Goal: Transaction & Acquisition: Book appointment/travel/reservation

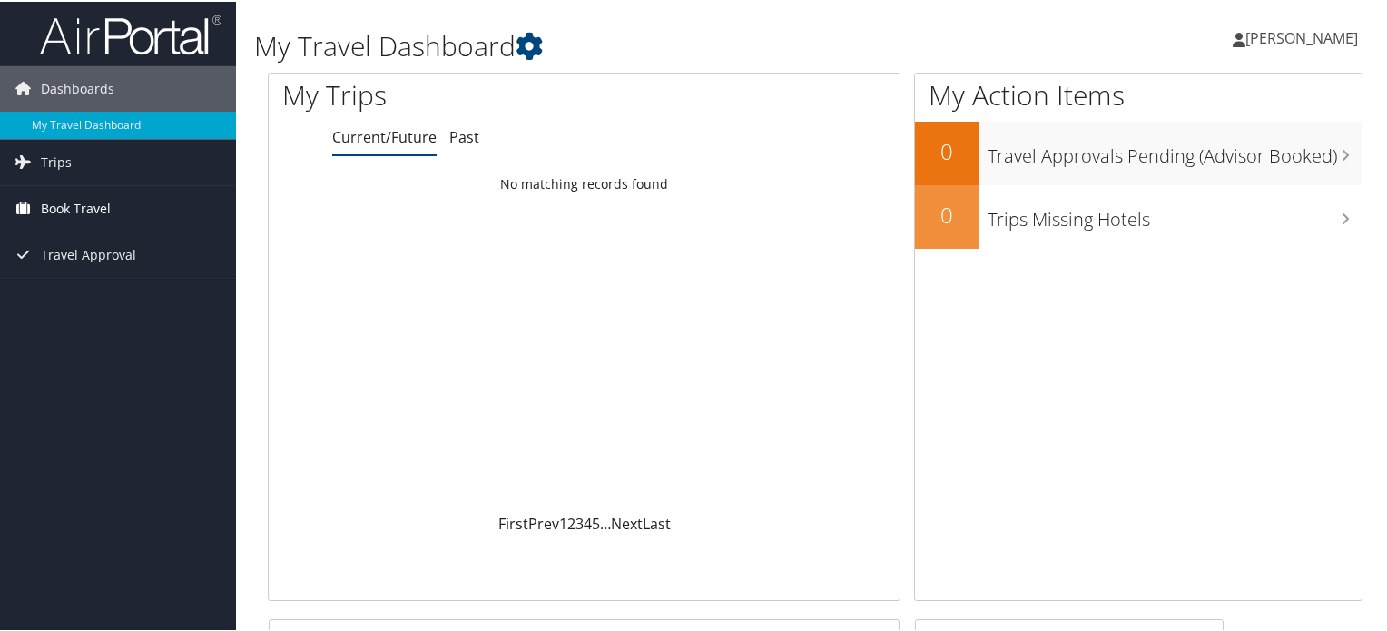
click at [81, 206] on span "Book Travel" at bounding box center [76, 206] width 70 height 45
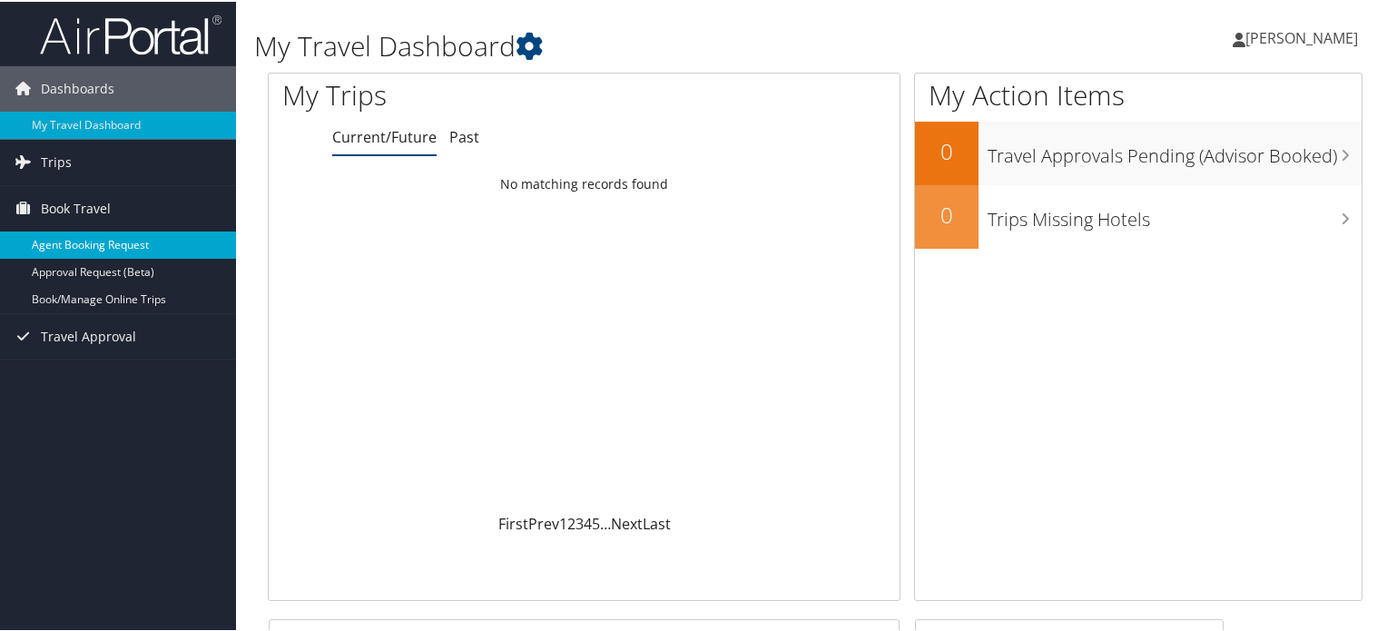
click at [80, 242] on link "Agent Booking Request" at bounding box center [118, 243] width 236 height 27
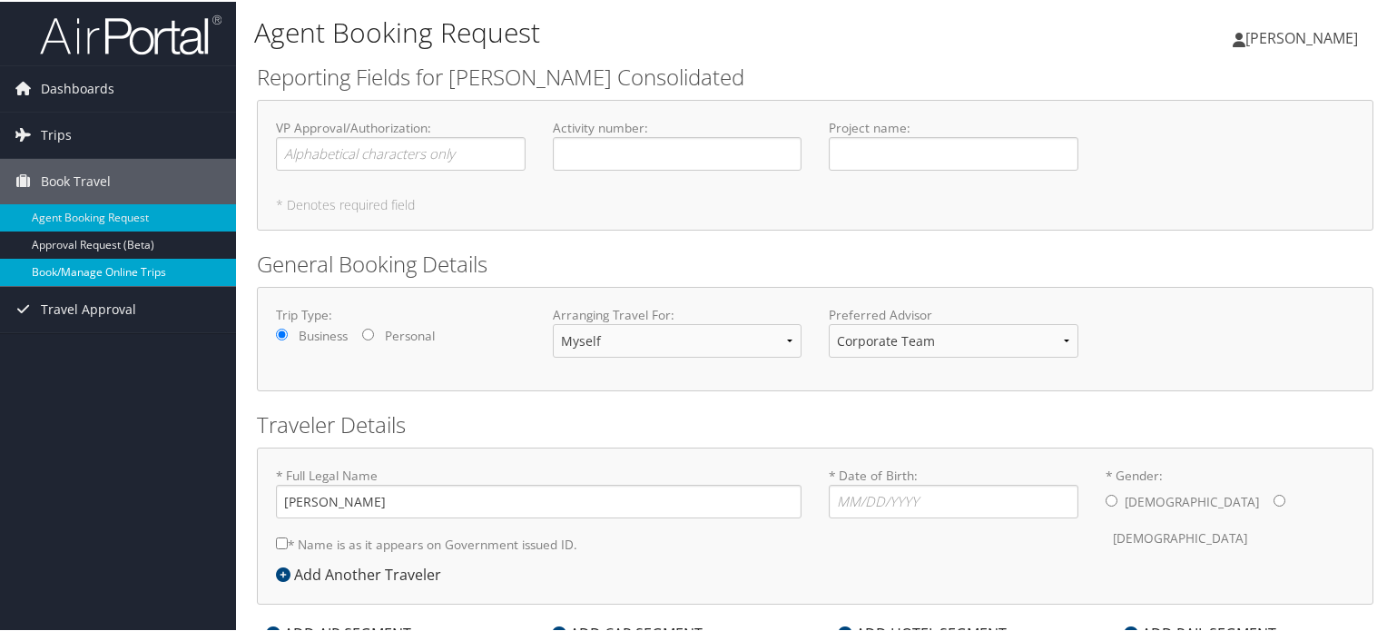
click at [120, 257] on link "Book/Manage Online Trips" at bounding box center [118, 270] width 236 height 27
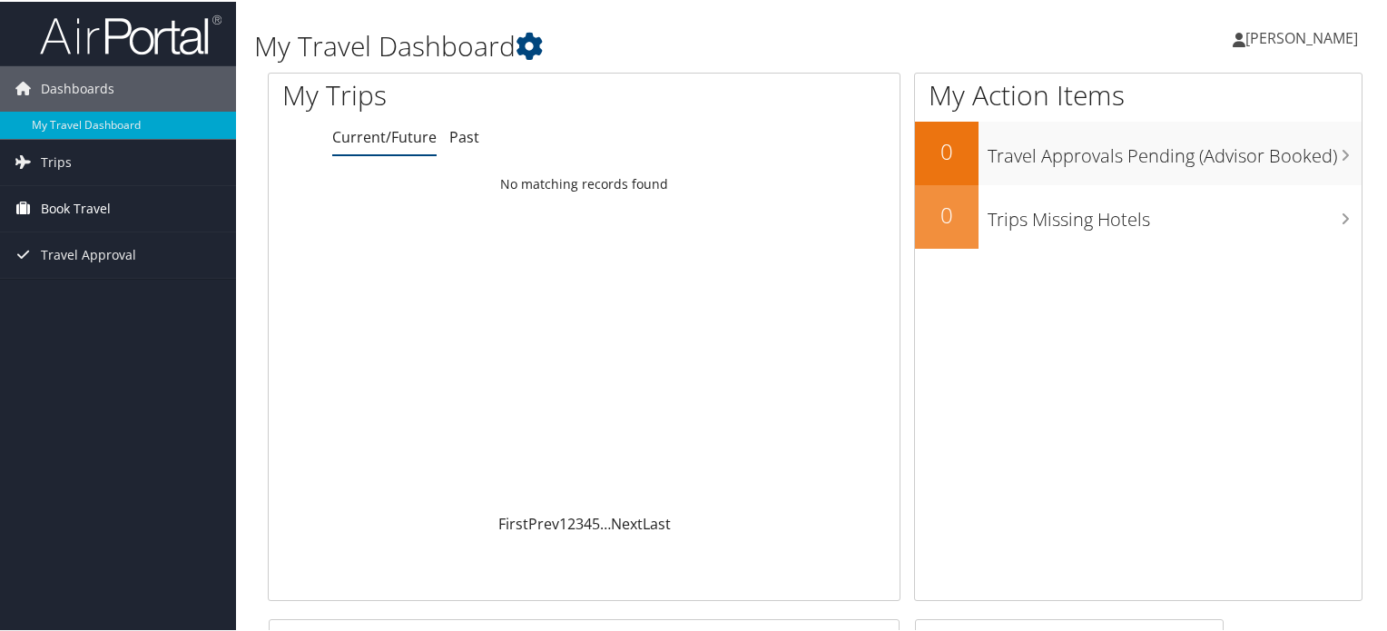
click at [91, 206] on span "Book Travel" at bounding box center [76, 206] width 70 height 45
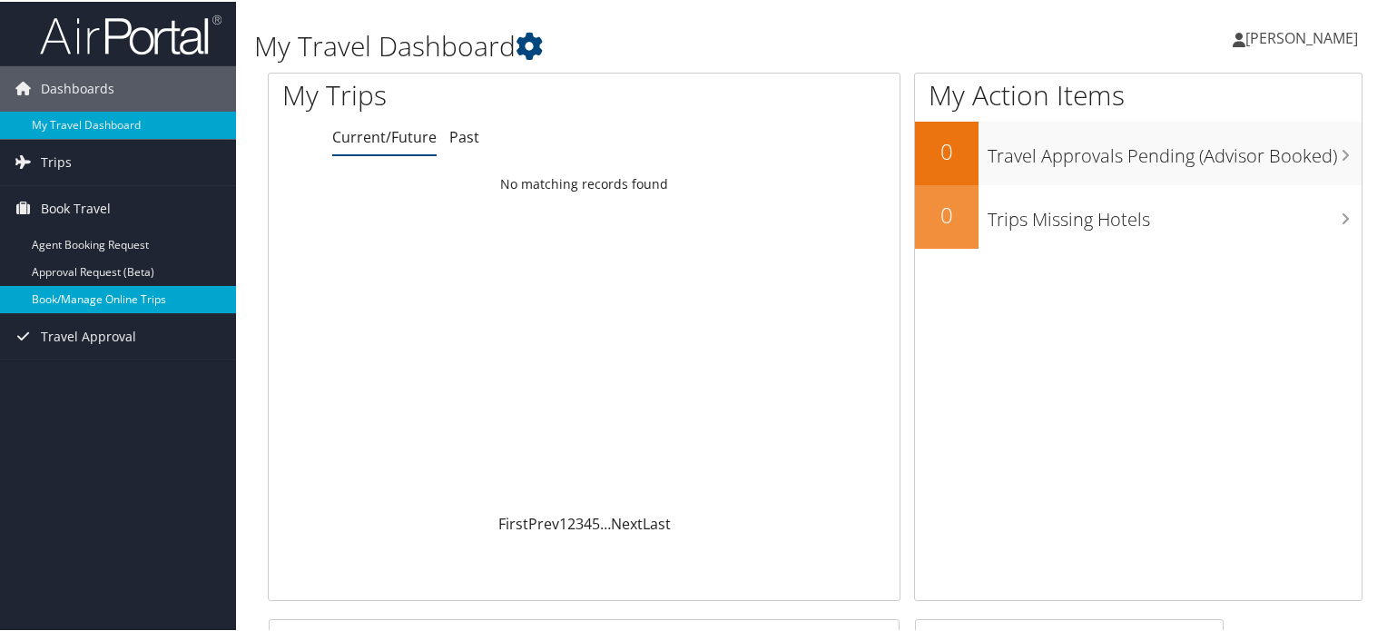
click at [127, 300] on link "Book/Manage Online Trips" at bounding box center [118, 297] width 236 height 27
